Goal: Browse casually

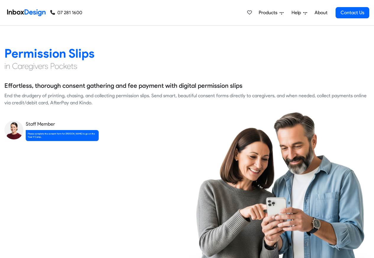
scroll to position [851, 0]
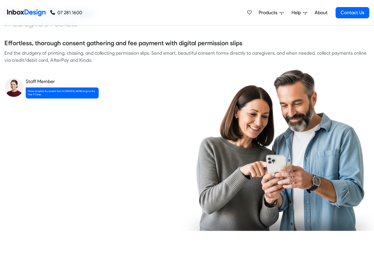
checkbox input "true"
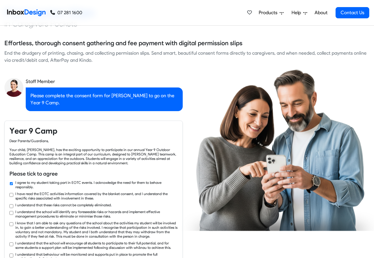
checkbox input "true"
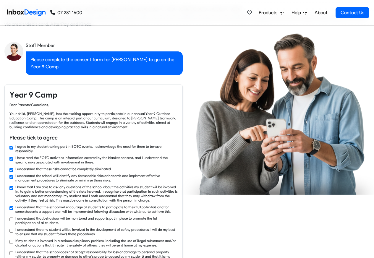
checkbox input "true"
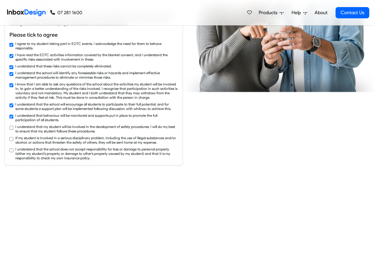
checkbox input "true"
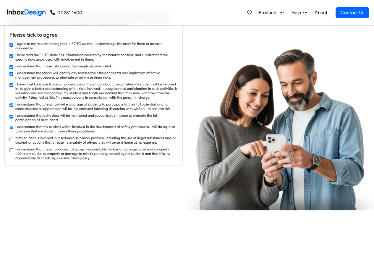
scroll to position [1064, 0]
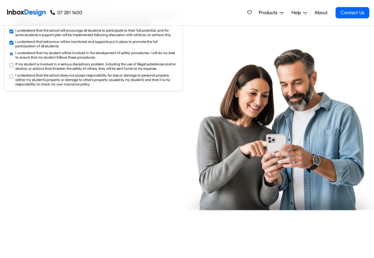
checkbox input "true"
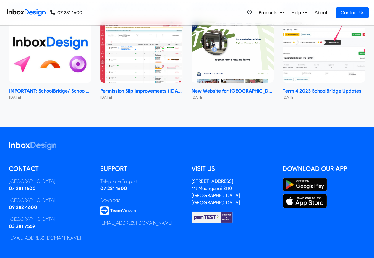
scroll to position [3528, 0]
